Goal: Task Accomplishment & Management: Use online tool/utility

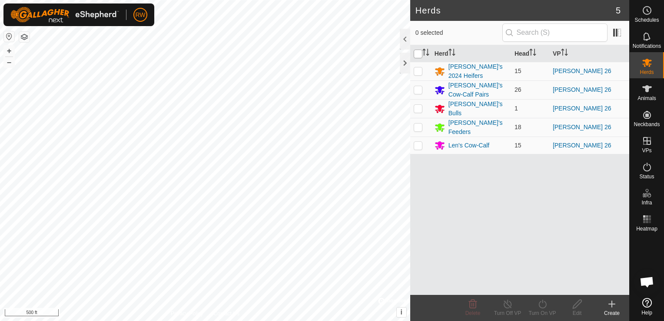
click at [421, 54] on input "checkbox" at bounding box center [418, 54] width 9 height 9
checkbox input "true"
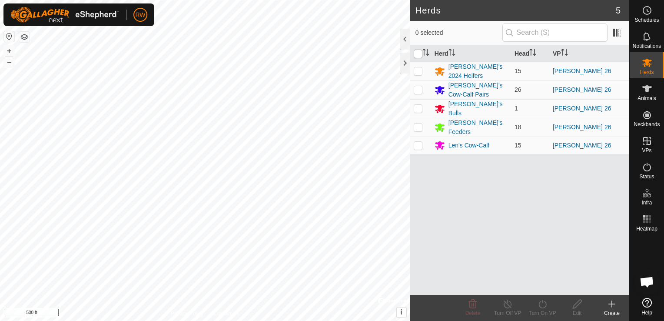
checkbox input "true"
click at [539, 306] on icon at bounding box center [543, 304] width 8 height 9
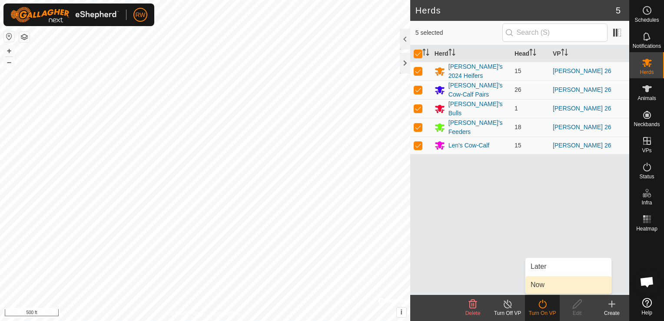
click at [551, 283] on link "Now" at bounding box center [569, 284] width 86 height 17
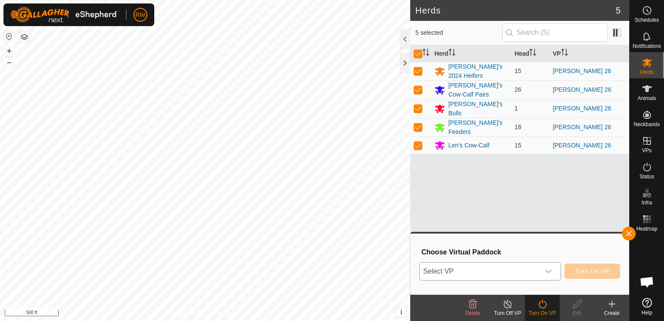
click at [552, 273] on icon "dropdown trigger" at bounding box center [548, 271] width 7 height 7
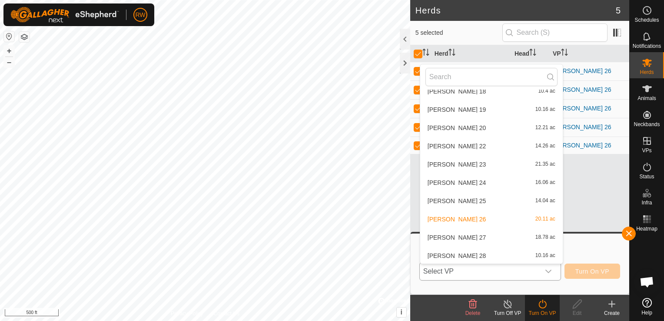
scroll to position [239, 0]
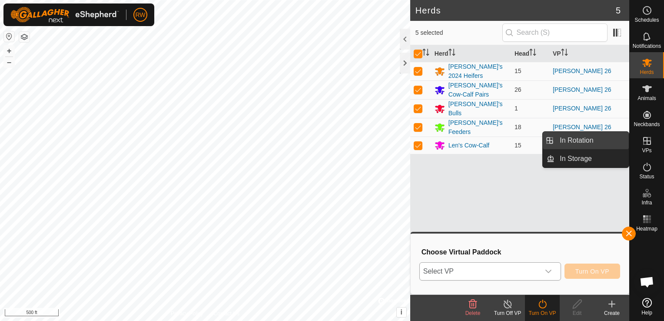
drag, startPoint x: 645, startPoint y: 143, endPoint x: 628, endPoint y: 144, distance: 17.0
click at [644, 143] on icon at bounding box center [647, 141] width 10 height 10
click at [589, 141] on link "In Rotation" at bounding box center [592, 140] width 74 height 17
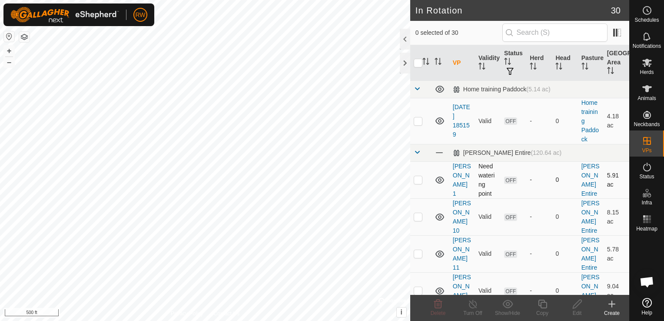
checkbox input "true"
click at [579, 307] on icon at bounding box center [577, 304] width 11 height 10
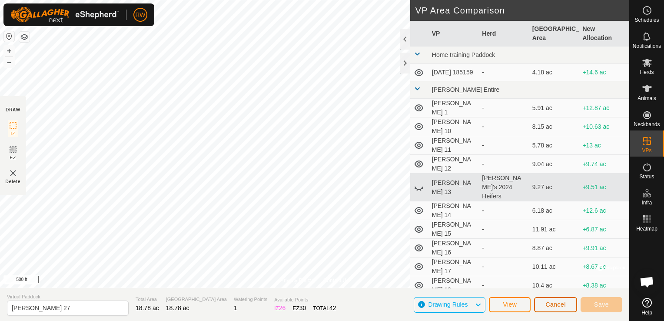
click at [568, 308] on button "Cancel" at bounding box center [555, 304] width 43 height 15
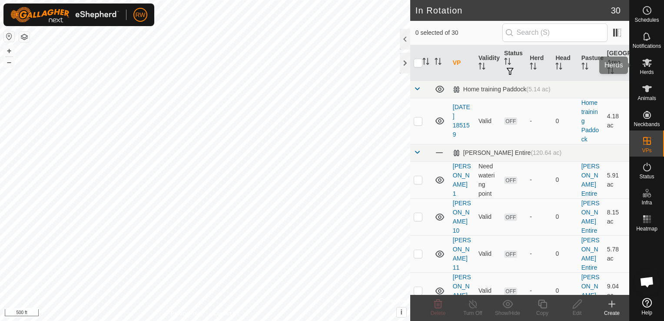
click at [647, 65] on icon at bounding box center [648, 63] width 10 height 8
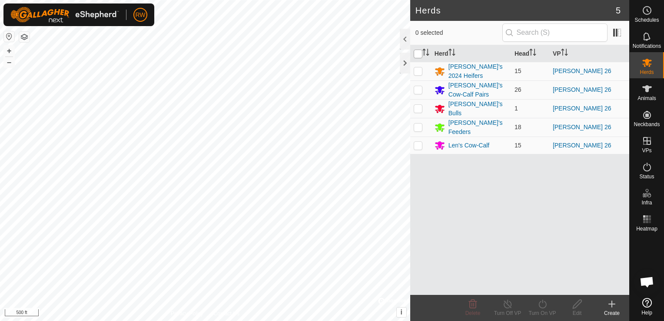
click at [417, 53] on input "checkbox" at bounding box center [418, 54] width 9 height 9
checkbox input "true"
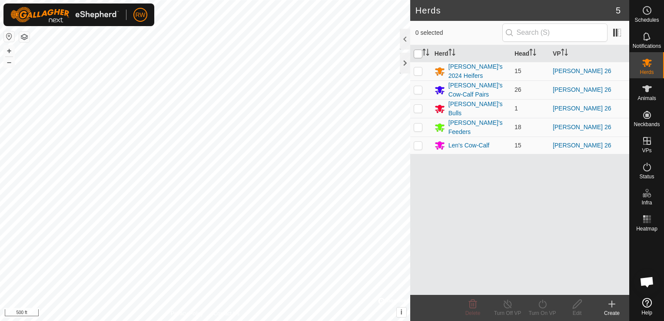
checkbox input "true"
click at [538, 303] on icon at bounding box center [542, 304] width 11 height 10
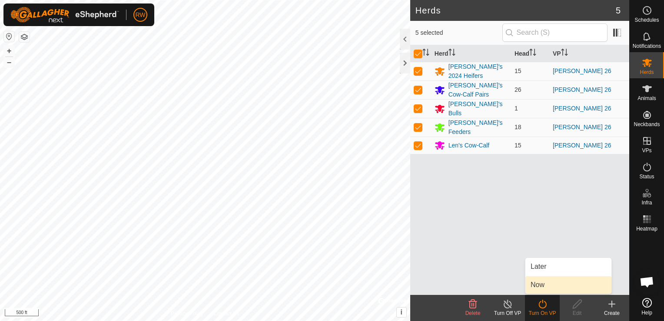
click at [547, 279] on link "Now" at bounding box center [569, 284] width 86 height 17
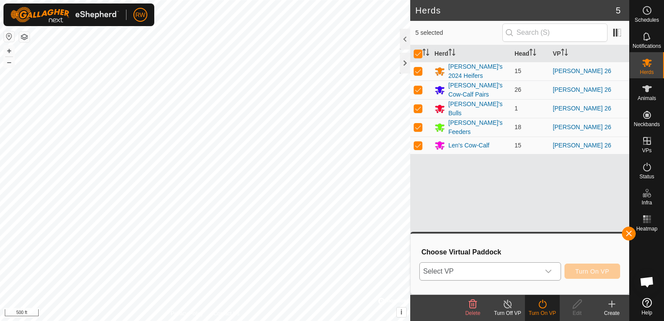
drag, startPoint x: 555, startPoint y: 272, endPoint x: 543, endPoint y: 274, distance: 11.5
click at [553, 273] on div "dropdown trigger" at bounding box center [548, 271] width 17 height 17
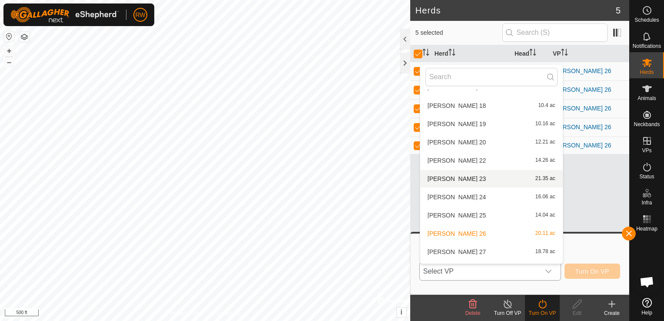
scroll to position [217, 0]
click at [453, 248] on li "[PERSON_NAME] 27 18.78 ac" at bounding box center [491, 250] width 143 height 17
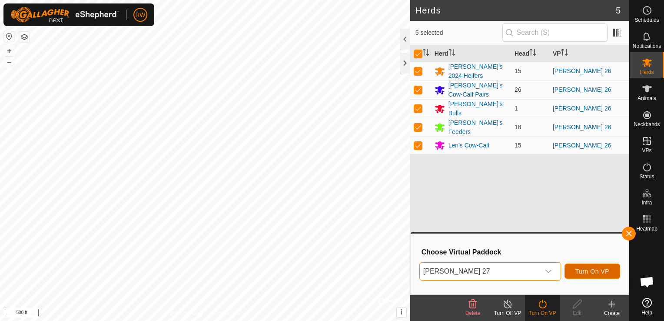
click at [603, 269] on span "Turn On VP" at bounding box center [593, 271] width 34 height 7
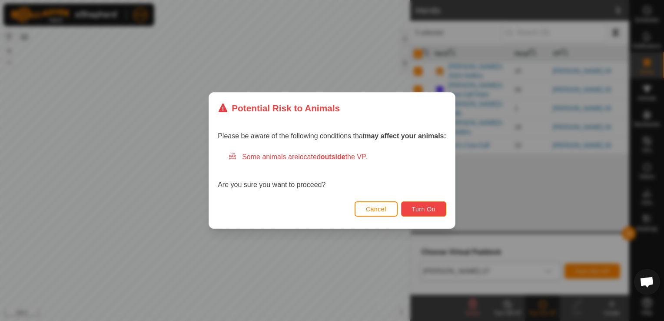
click at [434, 209] on span "Turn On" at bounding box center [423, 209] width 23 height 7
